Goal: Task Accomplishment & Management: Use online tool/utility

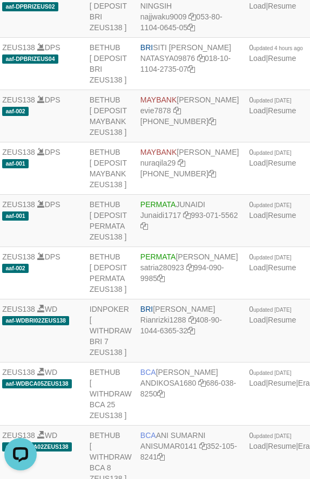
drag, startPoint x: 78, startPoint y: 25, endPoint x: 74, endPoint y: 0, distance: 25.1
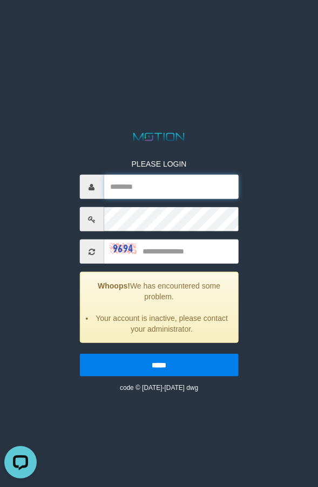
type input "*******"
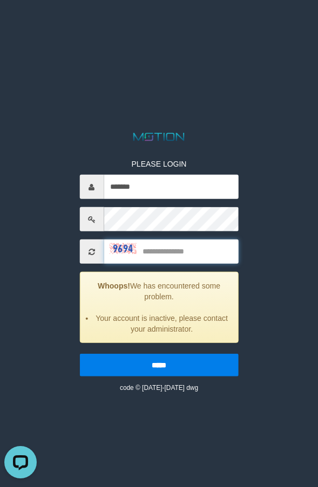
click at [162, 252] on input "text" at bounding box center [171, 252] width 135 height 24
type input "****"
click at [79, 354] on input "*****" at bounding box center [158, 365] width 159 height 23
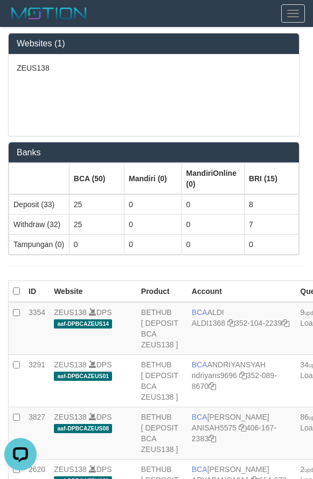
drag, startPoint x: 187, startPoint y: 55, endPoint x: 167, endPoint y: 49, distance: 20.3
click at [180, 53] on div "Websites (1) ZEUS138" at bounding box center [154, 85] width 292 height 104
click at [115, 112] on div "ZEUS138" at bounding box center [154, 94] width 291 height 81
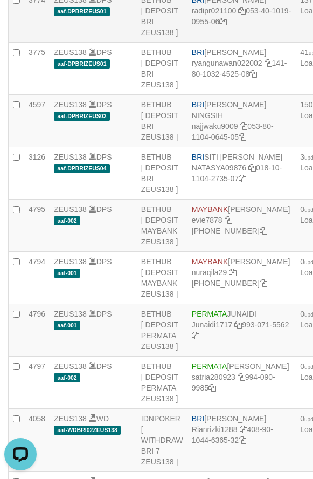
click at [234, 43] on td "BRI REYNALDI ADI PRATAMA radipr021100 053-40-1019-0955-06" at bounding box center [242, 16] width 108 height 52
copy td "BRI REYNALDI ADI PRATAMA"
click at [212, 15] on link "radipr021100" at bounding box center [214, 10] width 45 height 9
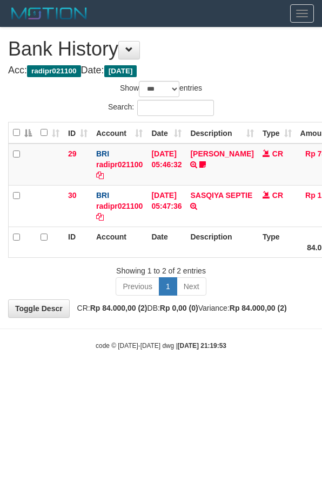
select select "***"
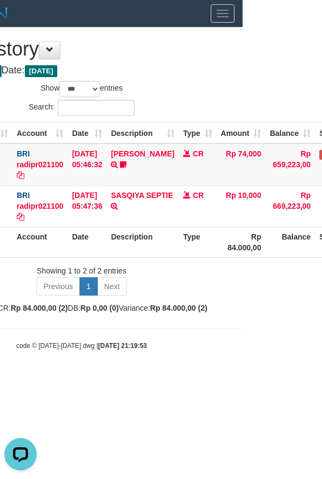
scroll to position [0, 95]
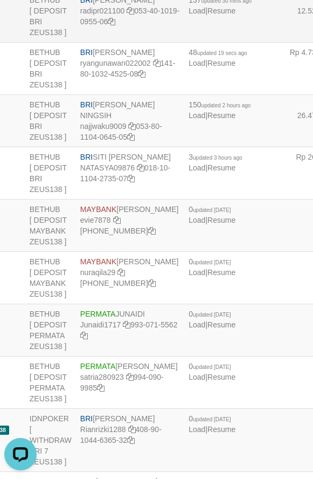
scroll to position [2091, 113]
drag, startPoint x: 283, startPoint y: 301, endPoint x: 196, endPoint y: 318, distance: 89.0
click at [196, 43] on td "137 updated 30 mins ago Load | Resume" at bounding box center [232, 16] width 98 height 52
copy span "updated 30 mins ago"
click at [97, 15] on link "radipr021100" at bounding box center [101, 10] width 45 height 9
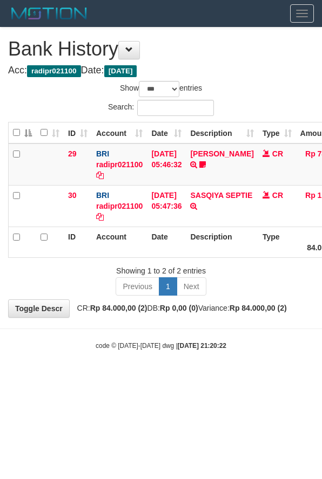
select select "***"
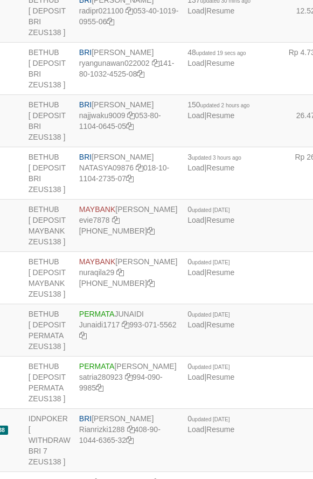
scroll to position [2091, 113]
click at [117, 43] on td "BRI [PERSON_NAME] radipr021100 053-40-1019-0955-06" at bounding box center [129, 16] width 108 height 52
click at [117, 43] on td "BRI REYNALDI ADI PRATAMA radipr021100 053-40-1019-0955-06" at bounding box center [129, 16] width 108 height 52
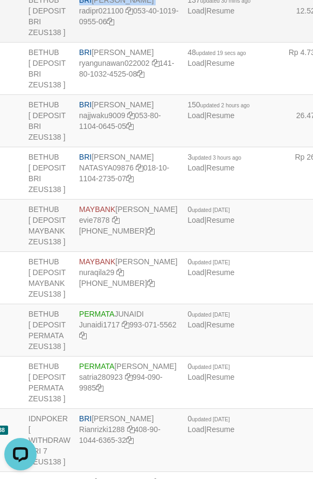
click at [117, 43] on td "BRI REYNALDI ADI PRATAMA radipr021100 053-40-1019-0955-06" at bounding box center [129, 16] width 108 height 52
copy td "BRI REYNALDI ADI PRATAMA"
click at [119, 43] on td "BRI REYNALDI ADI PRATAMA radipr021100 053-40-1019-0955-06" at bounding box center [129, 16] width 108 height 52
drag, startPoint x: 119, startPoint y: 303, endPoint x: 40, endPoint y: 306, distance: 78.3
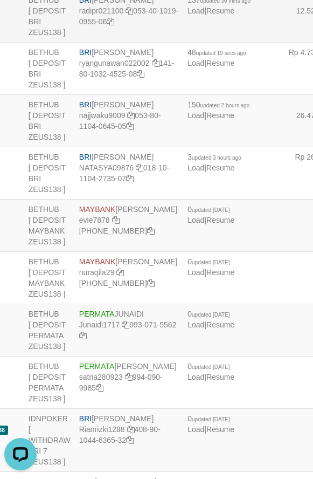
click at [119, 43] on td "BRI REYNALDI ADI PRATAMA radipr021100 053-40-1019-0955-06" at bounding box center [129, 16] width 108 height 52
click at [131, 43] on td "BRI REYNALDI ADI PRATAMA radipr021100 053-40-1019-0955-06" at bounding box center [129, 16] width 108 height 52
